Goal: Task Accomplishment & Management: Manage account settings

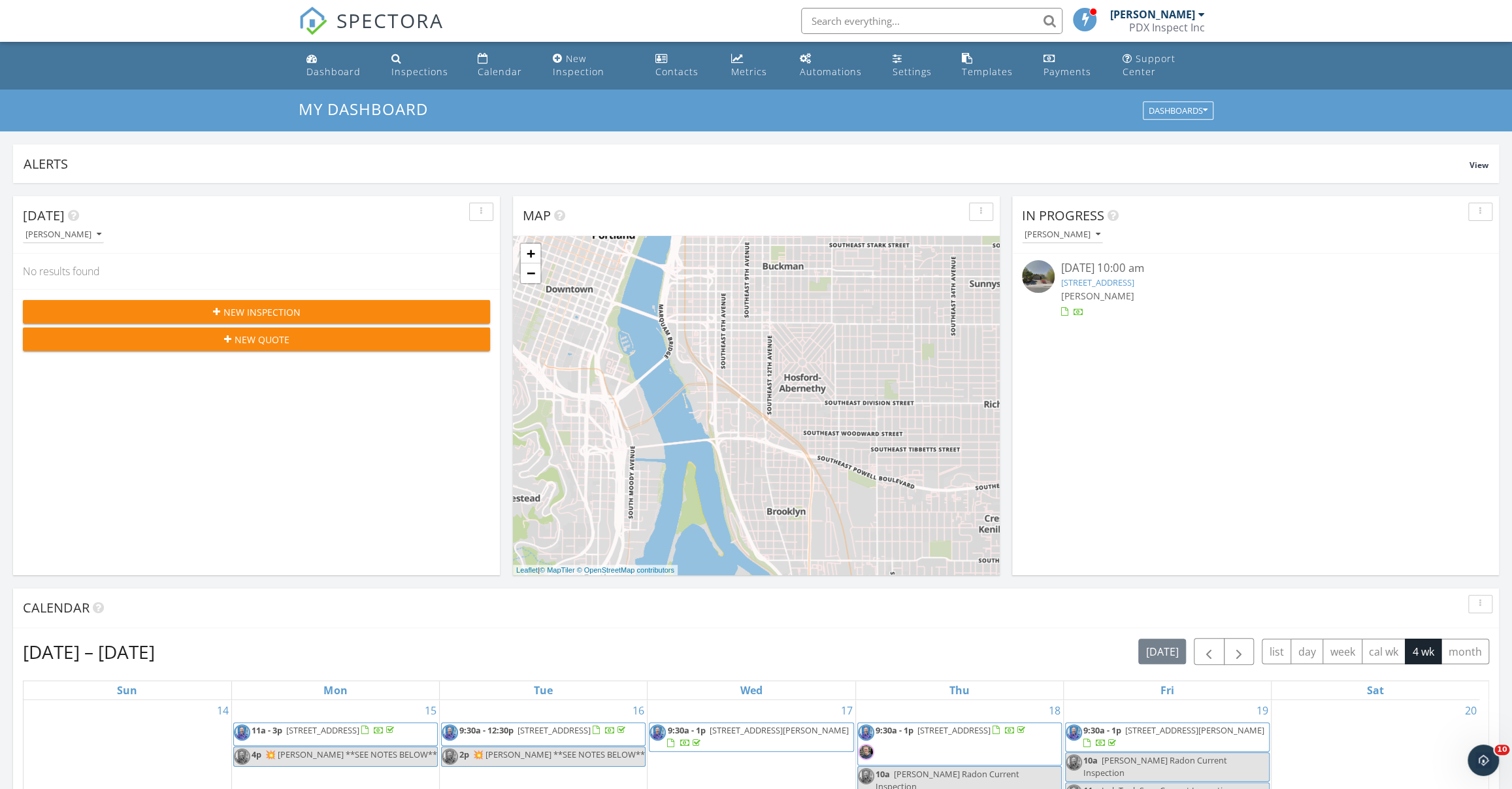
scroll to position [1209, 1530]
click at [314, 62] on div "Dashboard" at bounding box center [312, 58] width 11 height 10
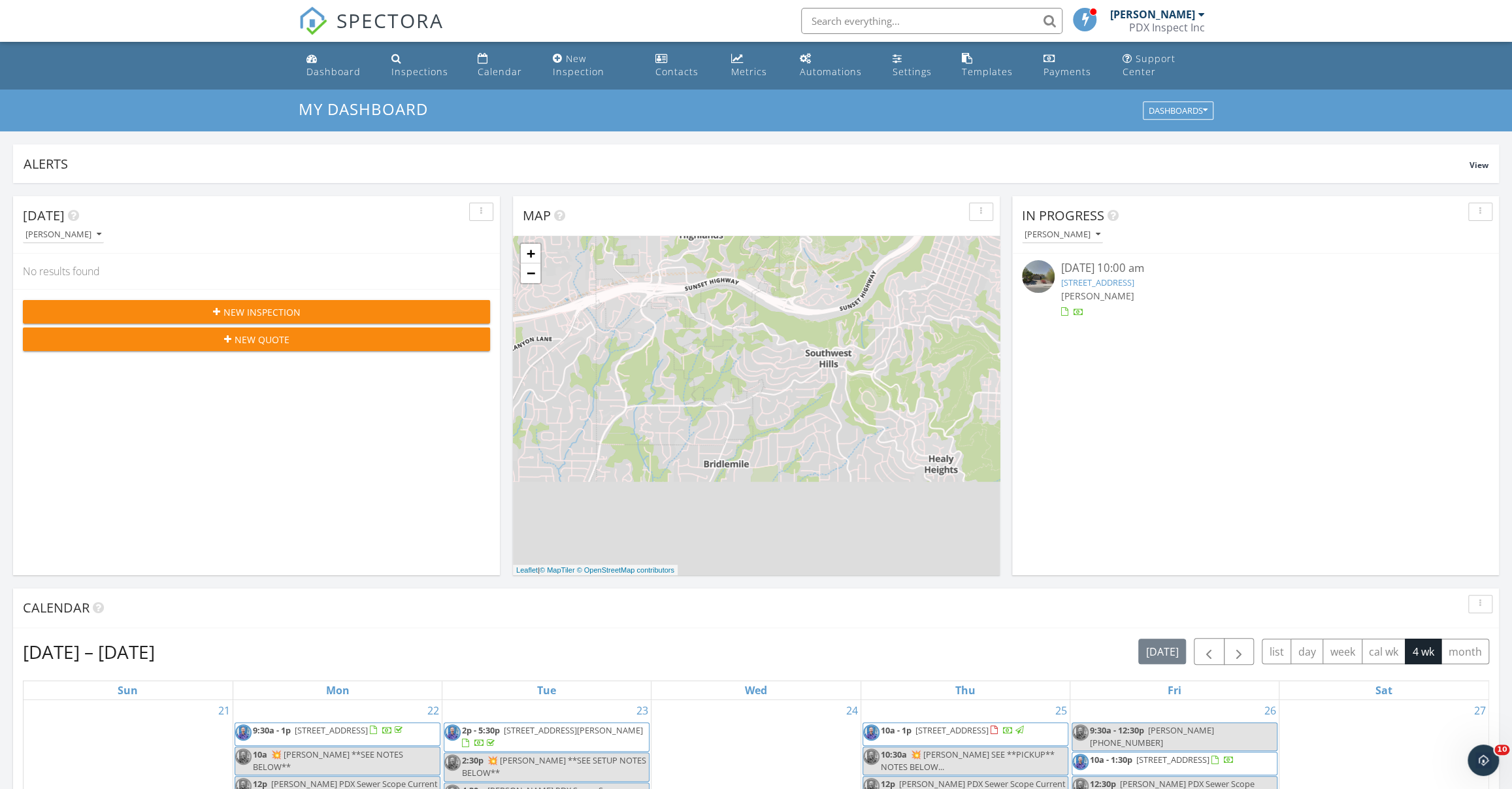
click at [1121, 277] on link "[STREET_ADDRESS]" at bounding box center [1098, 282] width 74 height 12
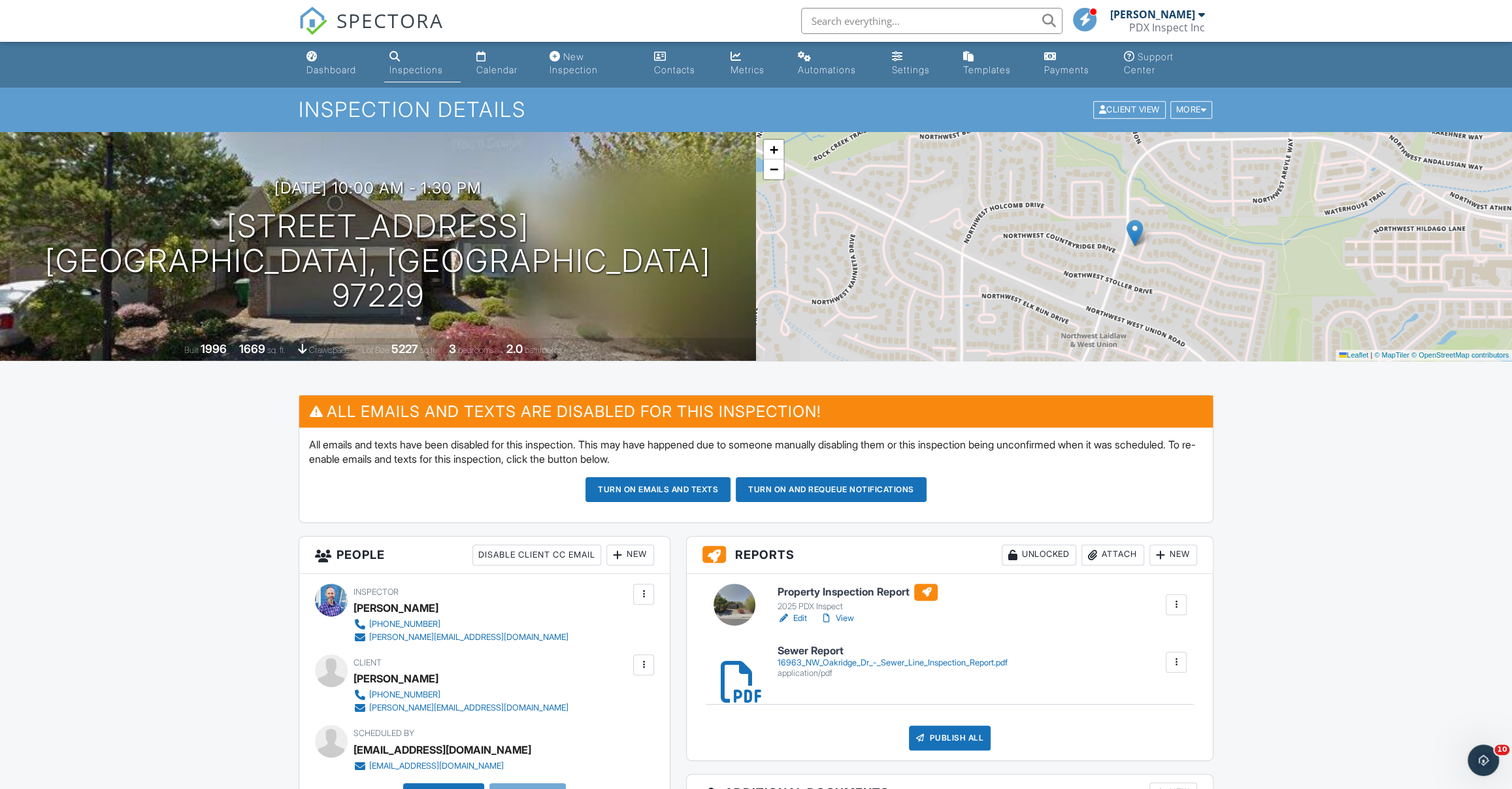
scroll to position [5, 0]
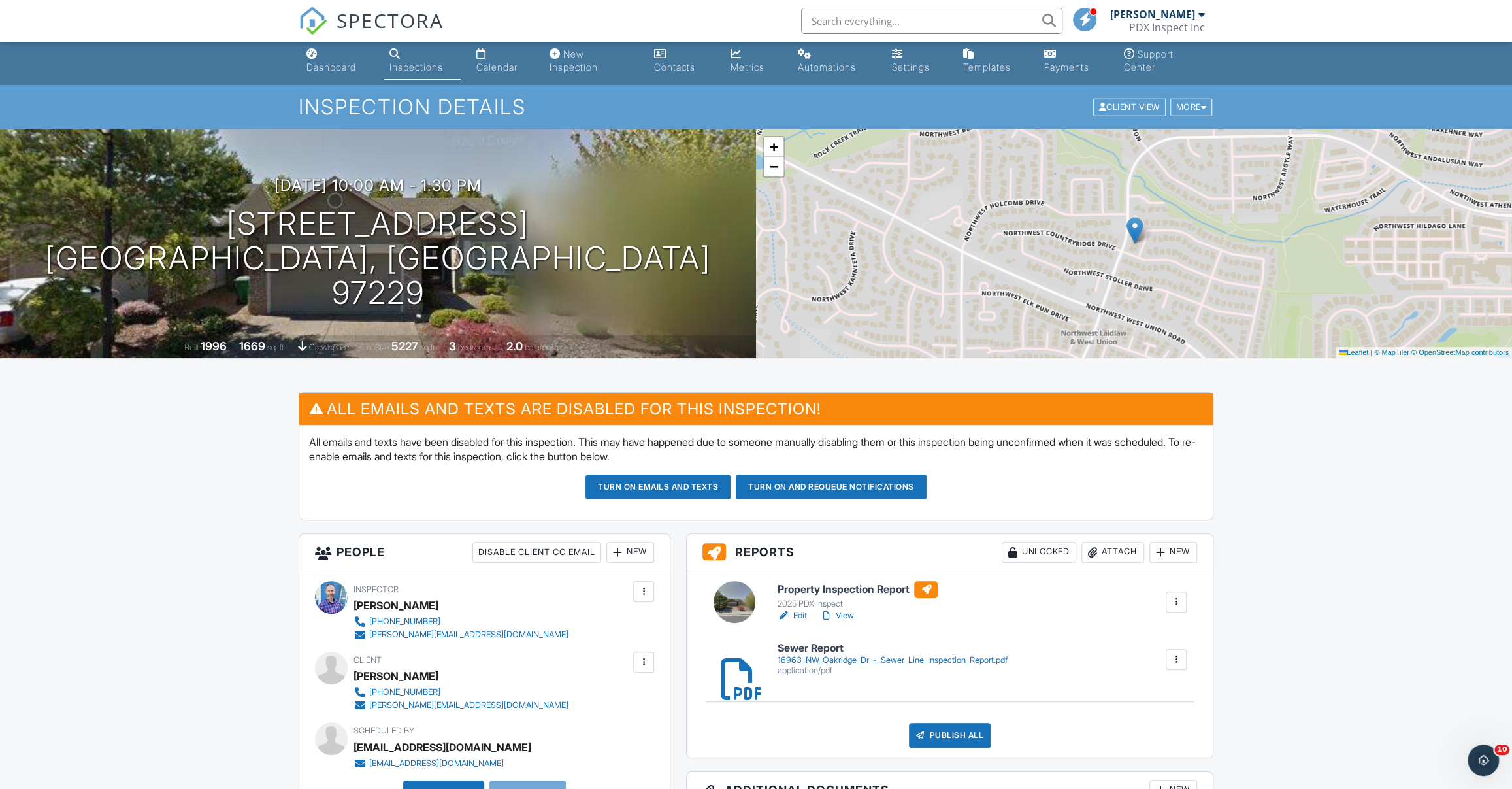
click at [800, 617] on link "Edit" at bounding box center [791, 616] width 30 height 13
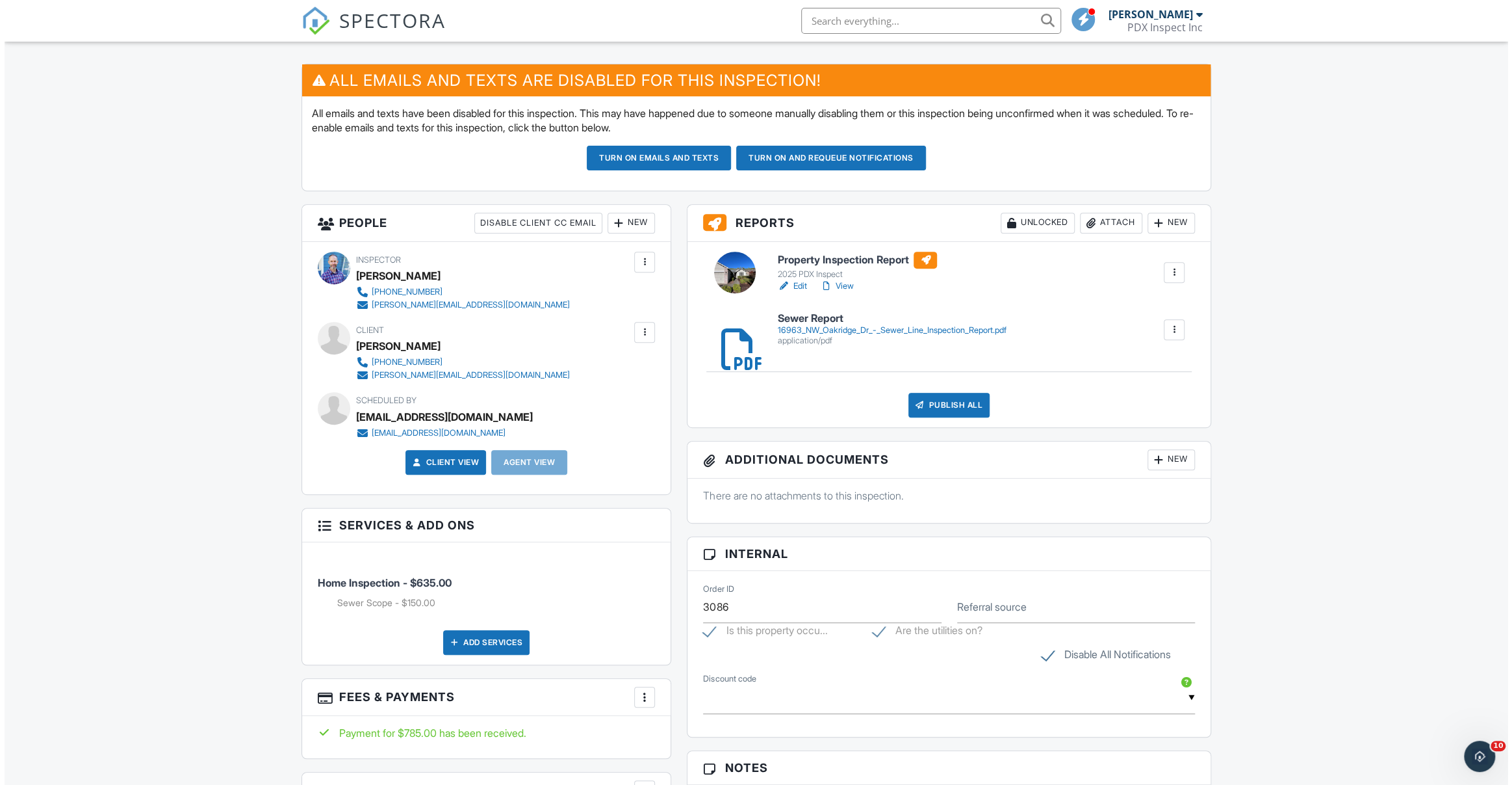
scroll to position [333, 0]
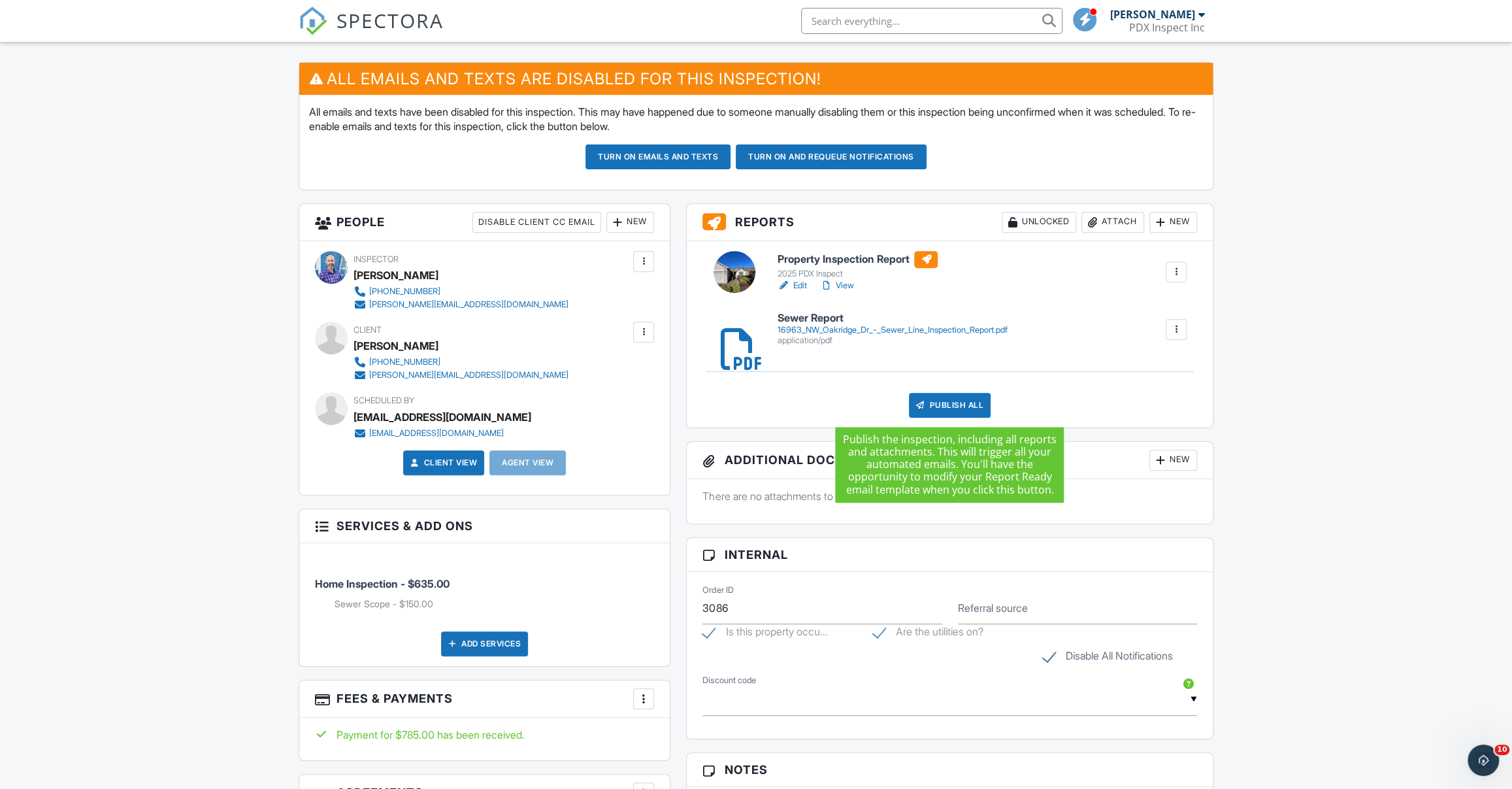
click at [959, 402] on div "Publish All" at bounding box center [949, 404] width 82 height 25
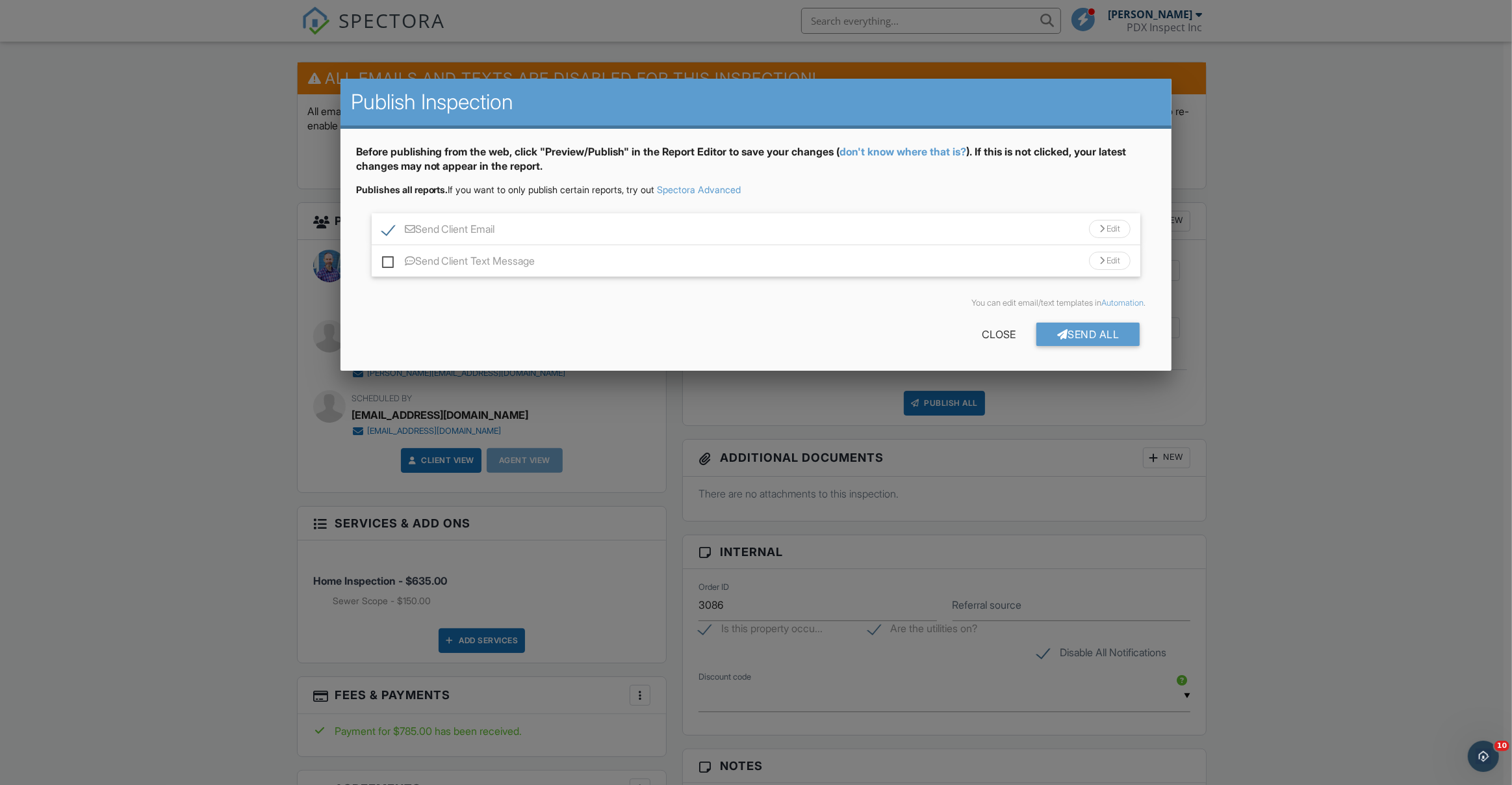
click at [753, 224] on div "Send Client Email Edit" at bounding box center [757, 229] width 770 height 32
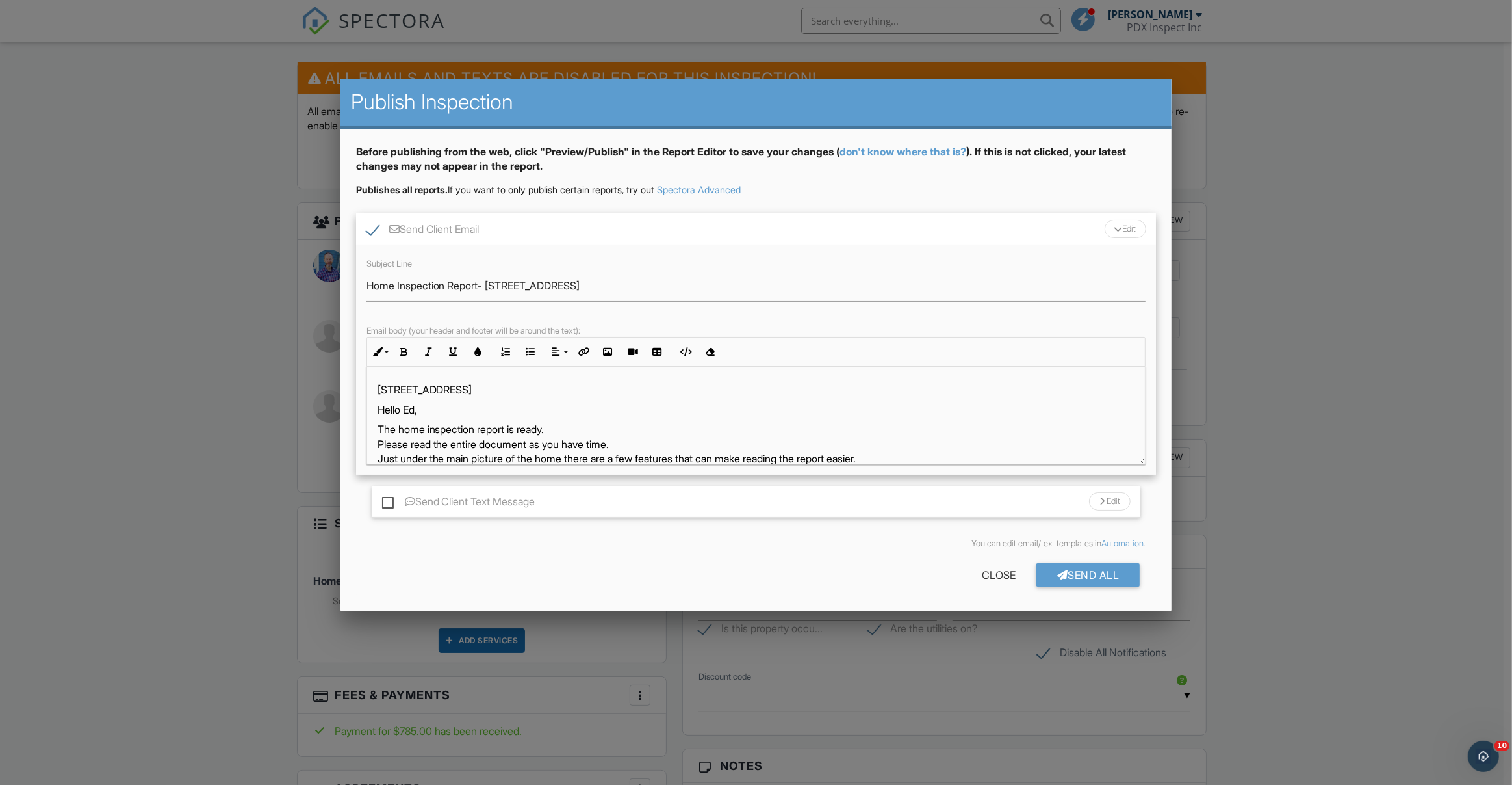
click at [778, 426] on p "The home inspection report is ready. Please read the entire document as you hav…" at bounding box center [756, 473] width 758 height 102
click at [700, 420] on p "The home inspection report is ready." at bounding box center [756, 418] width 758 height 14
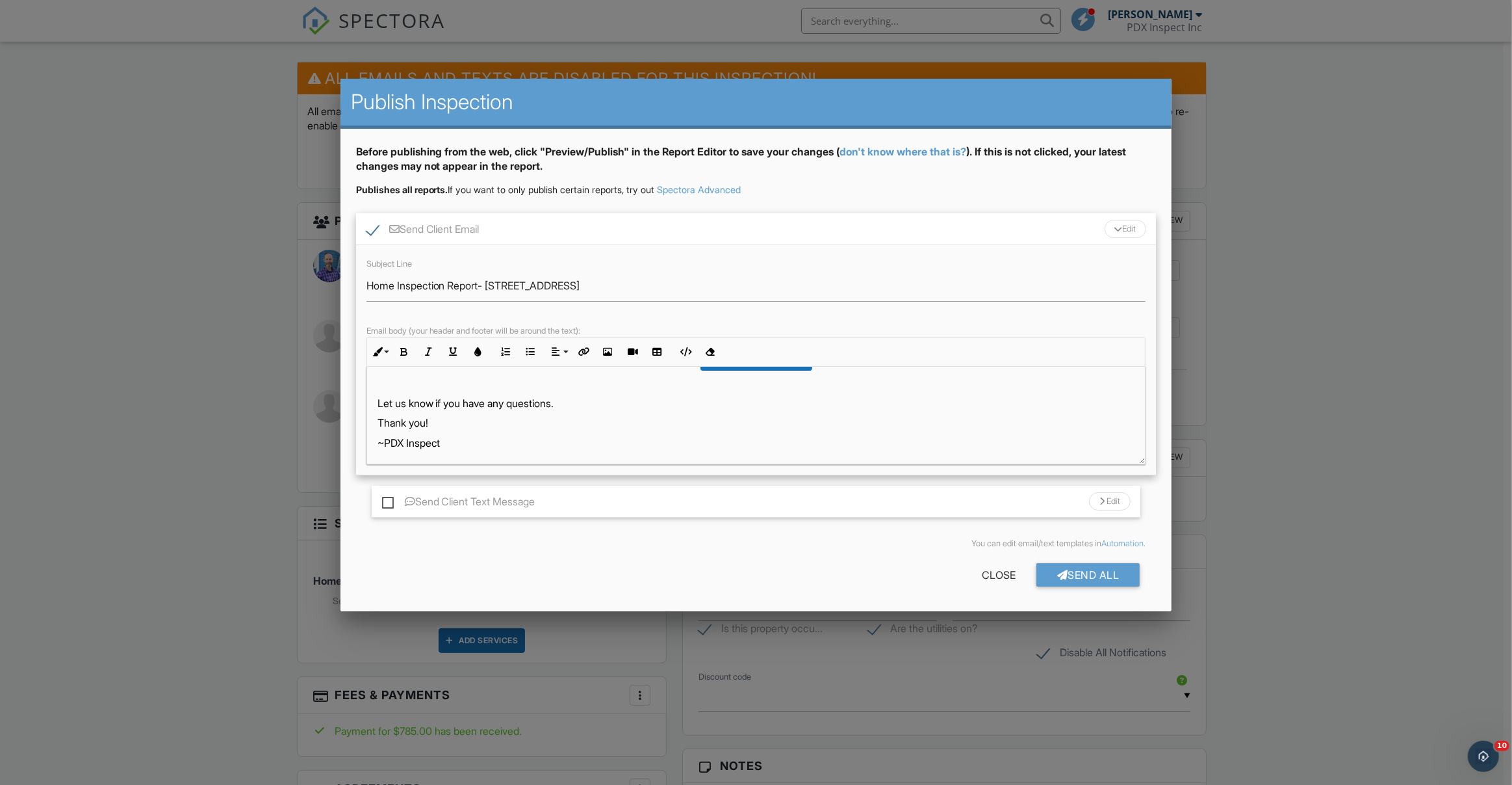
scroll to position [280, 0]
click at [1113, 576] on div "Send All" at bounding box center [1088, 574] width 104 height 23
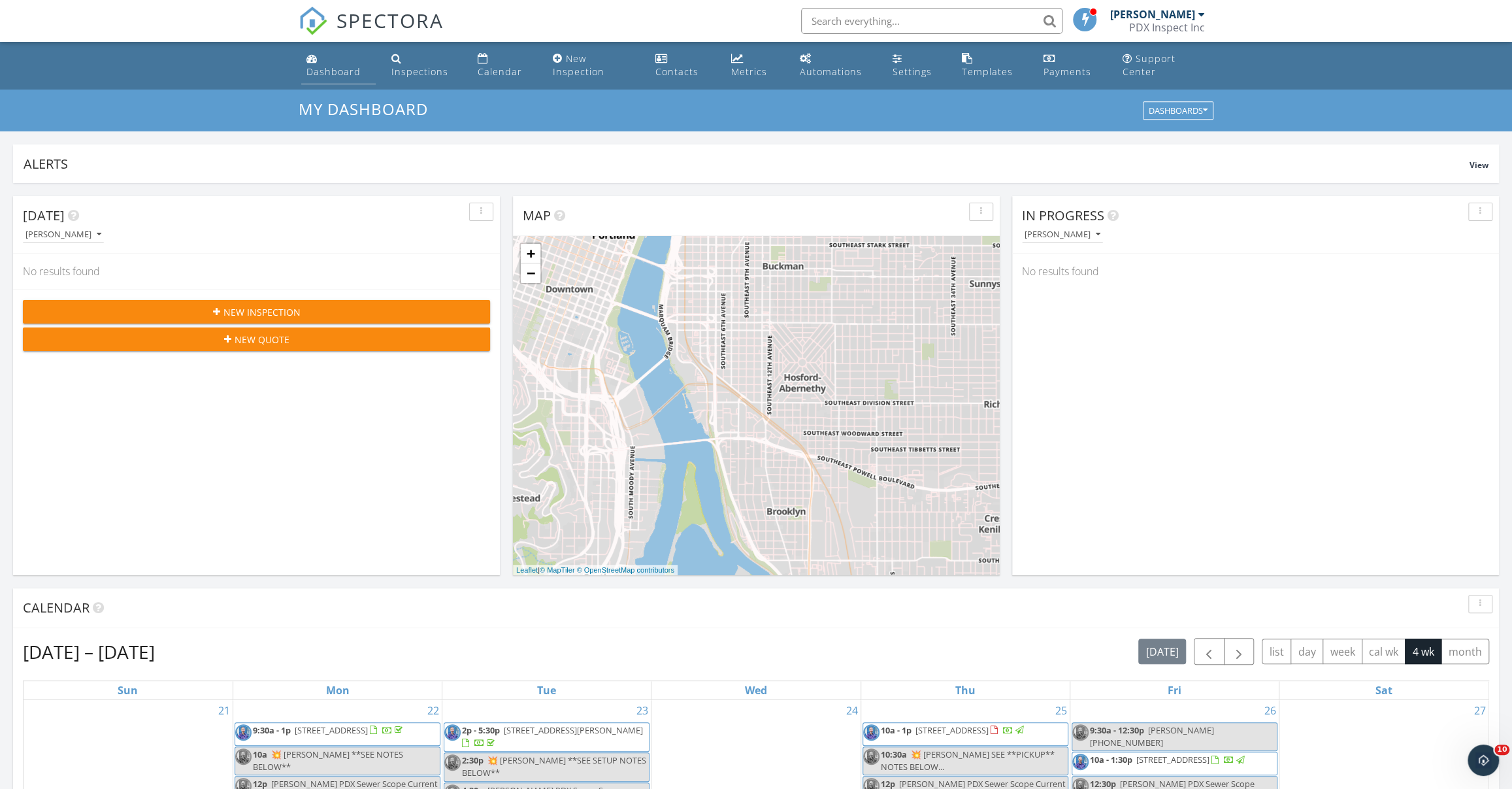
click at [331, 63] on link "Dashboard" at bounding box center [338, 66] width 74 height 38
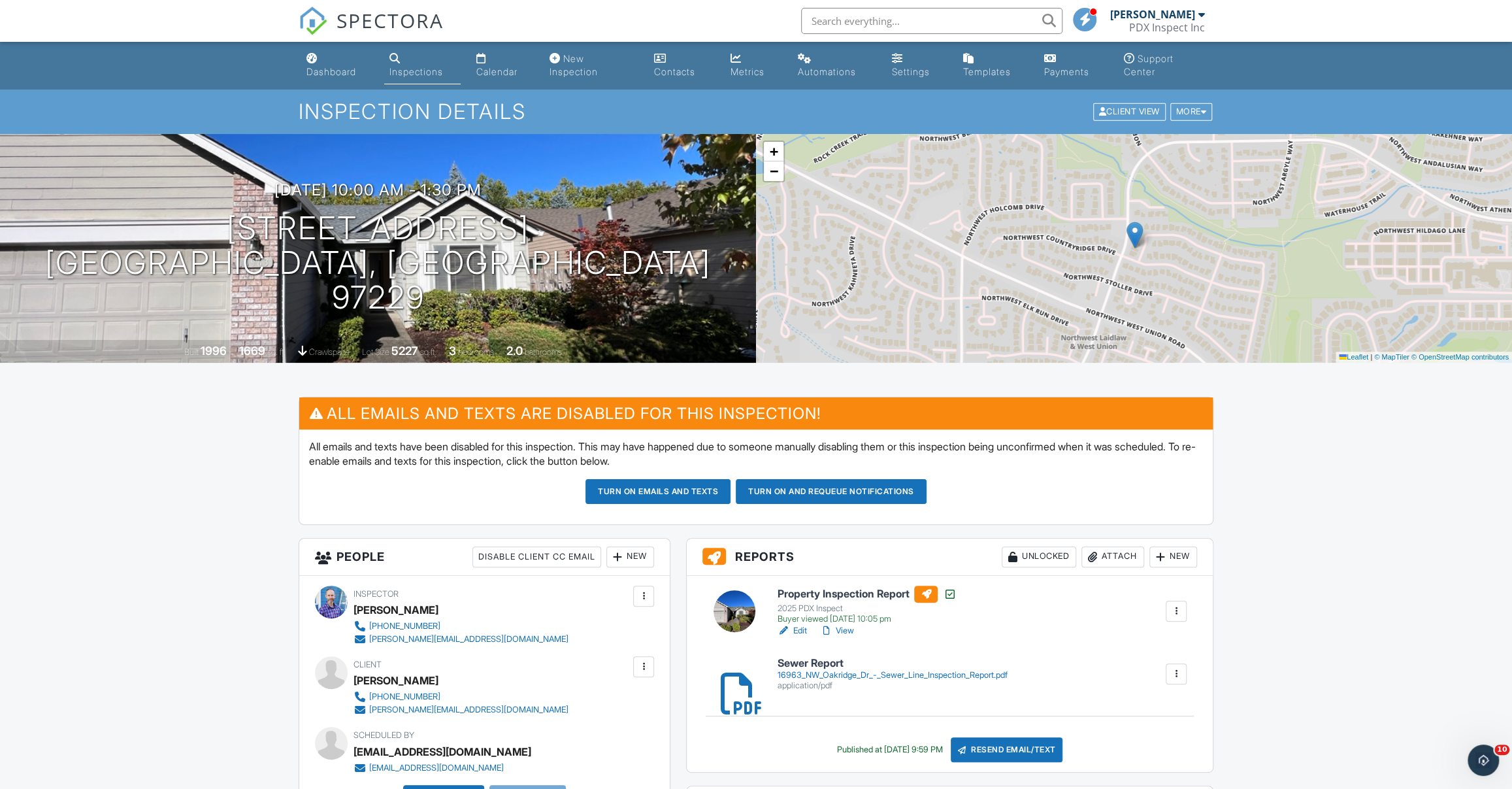
scroll to position [2, 0]
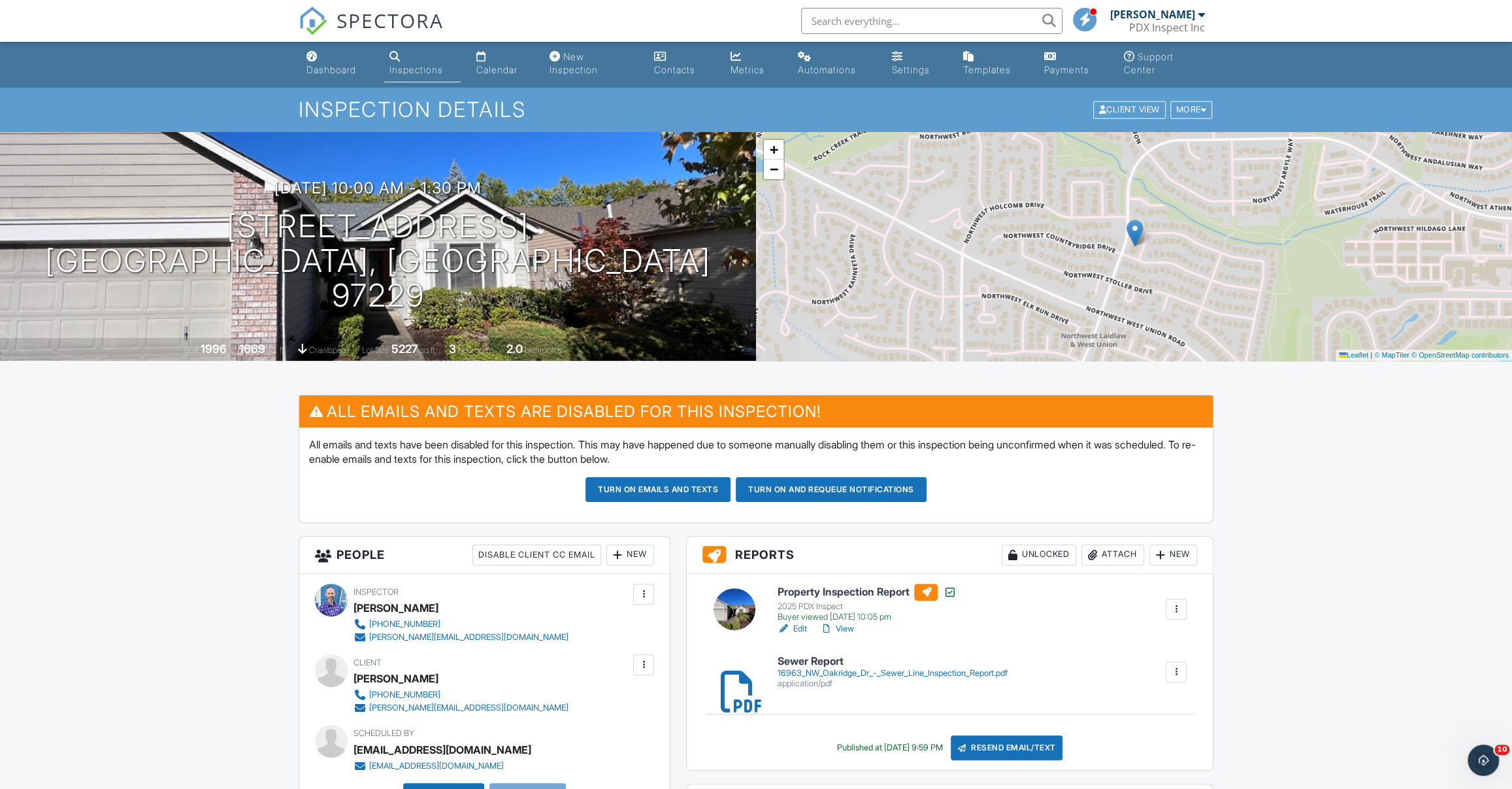
click at [797, 625] on link "Edit" at bounding box center [791, 628] width 30 height 13
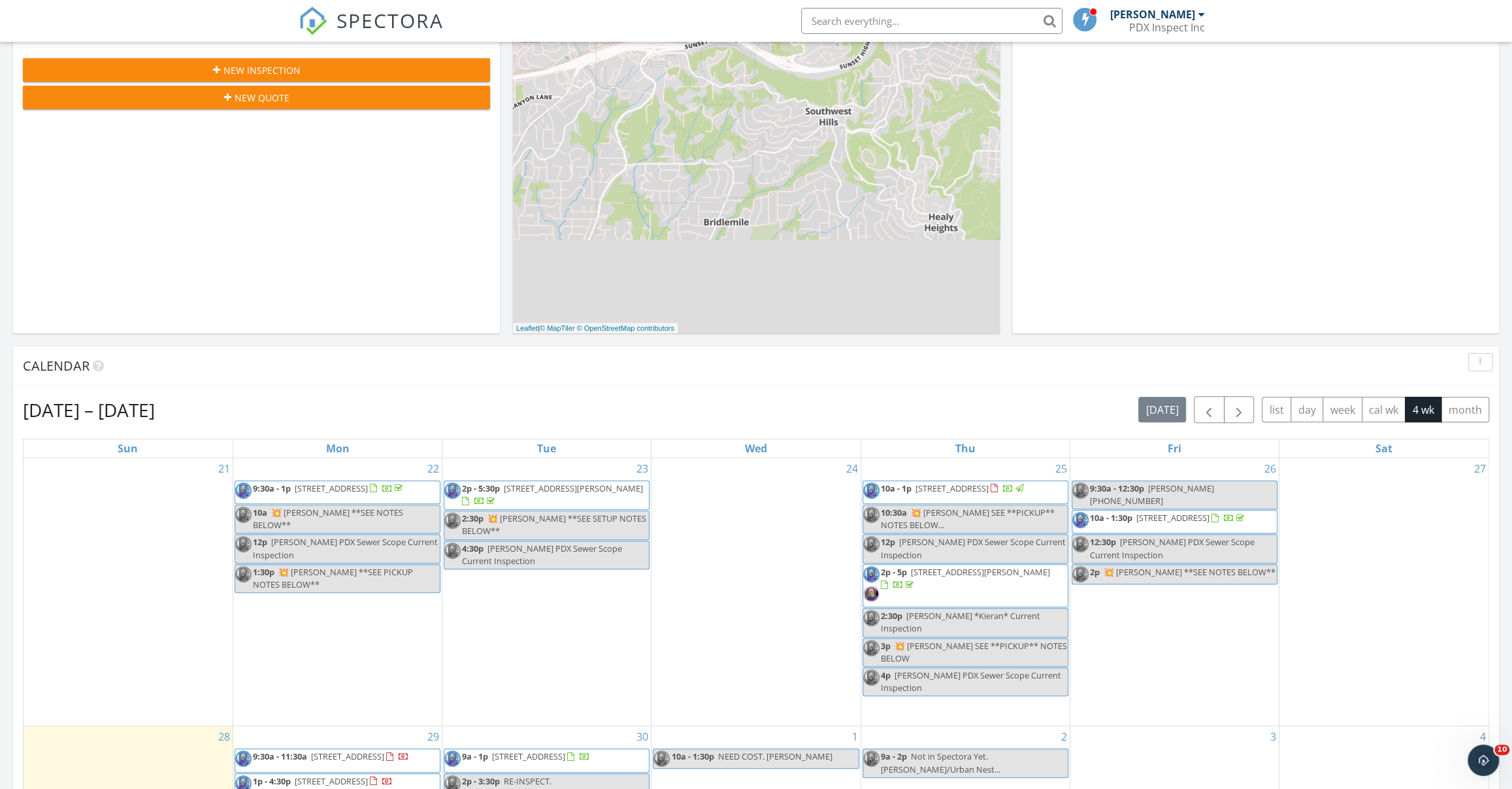
scroll to position [261, 0]
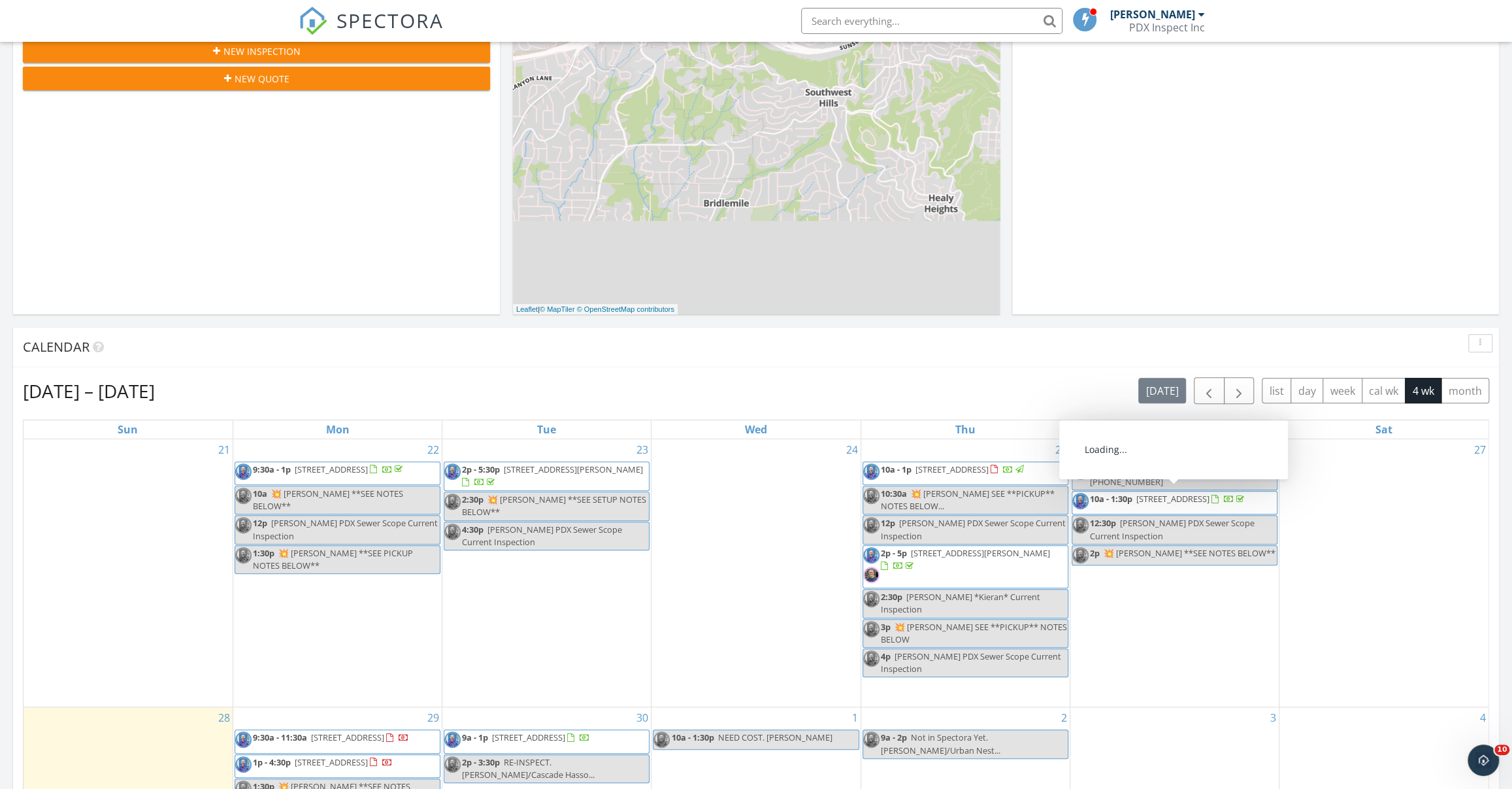
click at [1204, 500] on span "10a - 1:30p 16963 NW Oakridge Dr, Portland 97229" at bounding box center [1159, 502] width 174 height 20
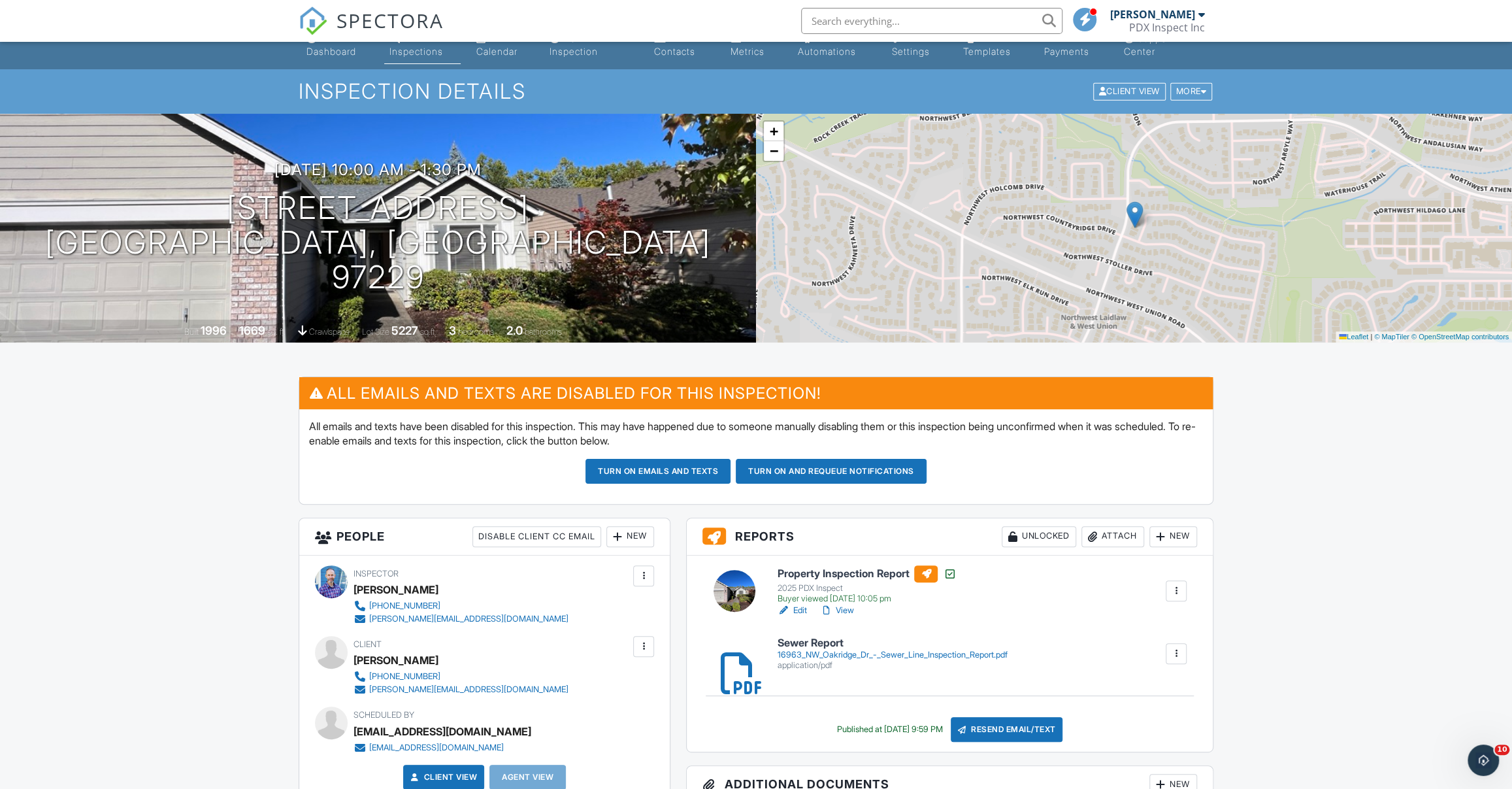
scroll to position [36, 0]
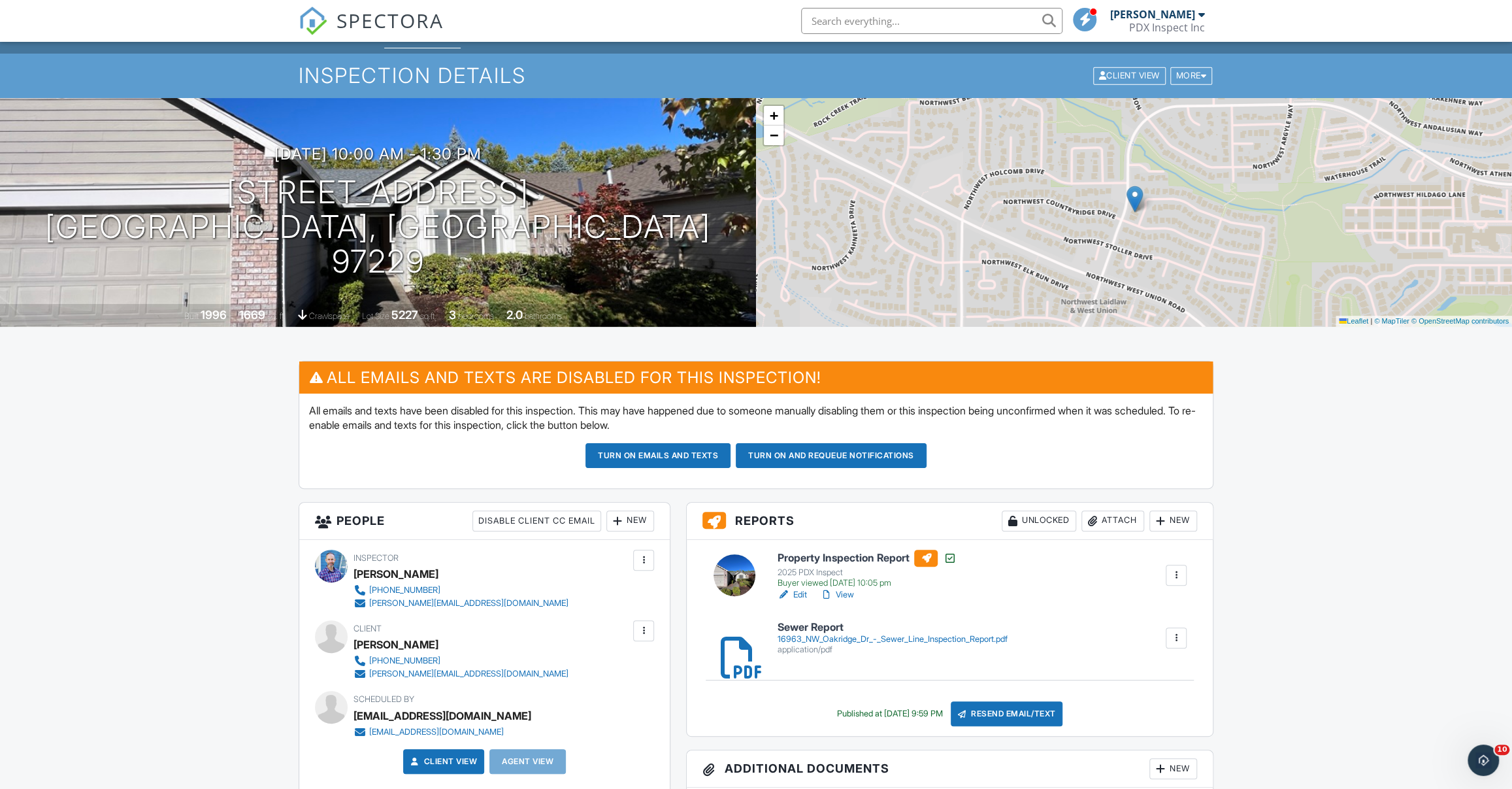
click at [842, 596] on link "View" at bounding box center [836, 595] width 34 height 13
